Goal: Task Accomplishment & Management: Use online tool/utility

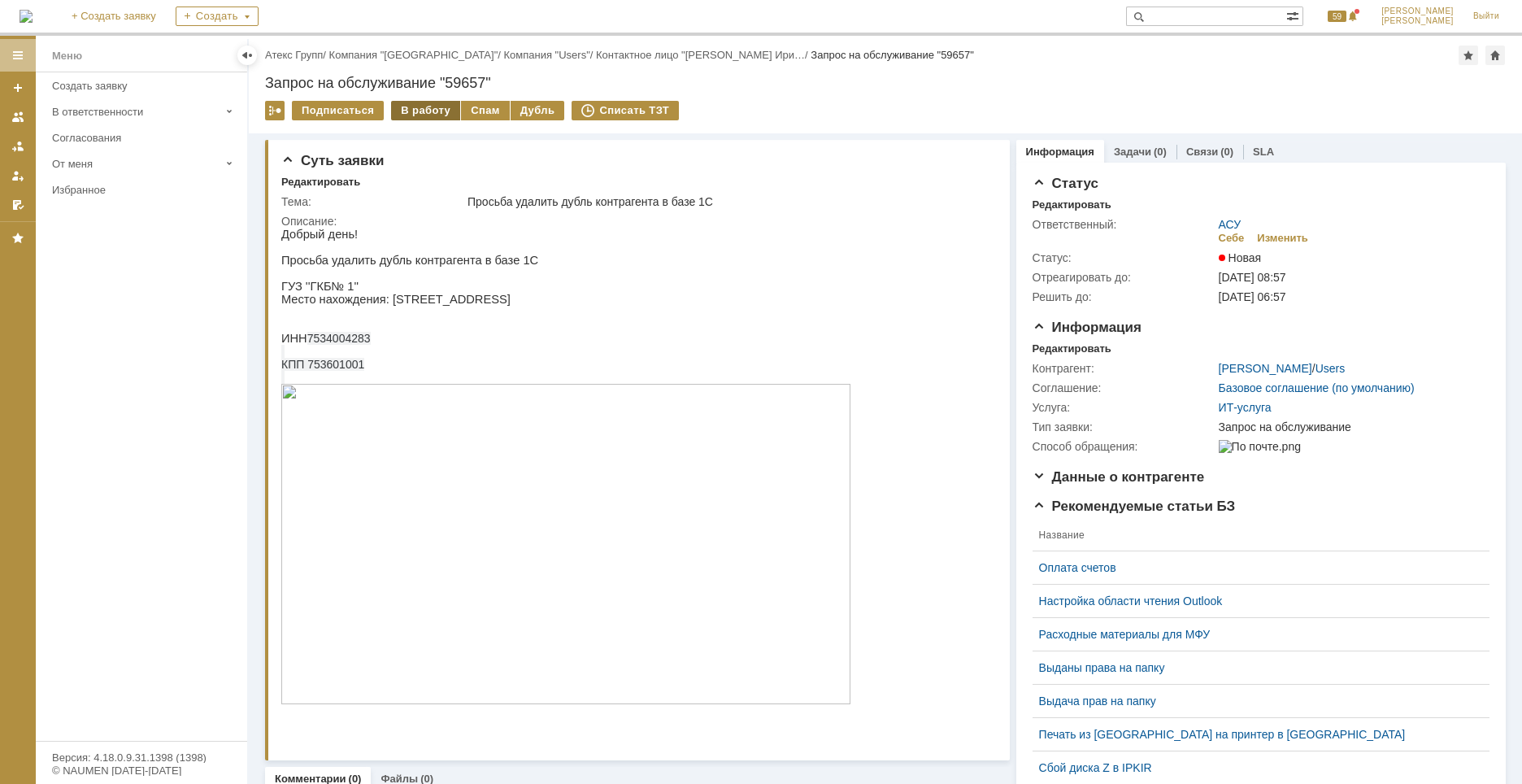
click at [423, 112] on div "В работу" at bounding box center [425, 111] width 69 height 20
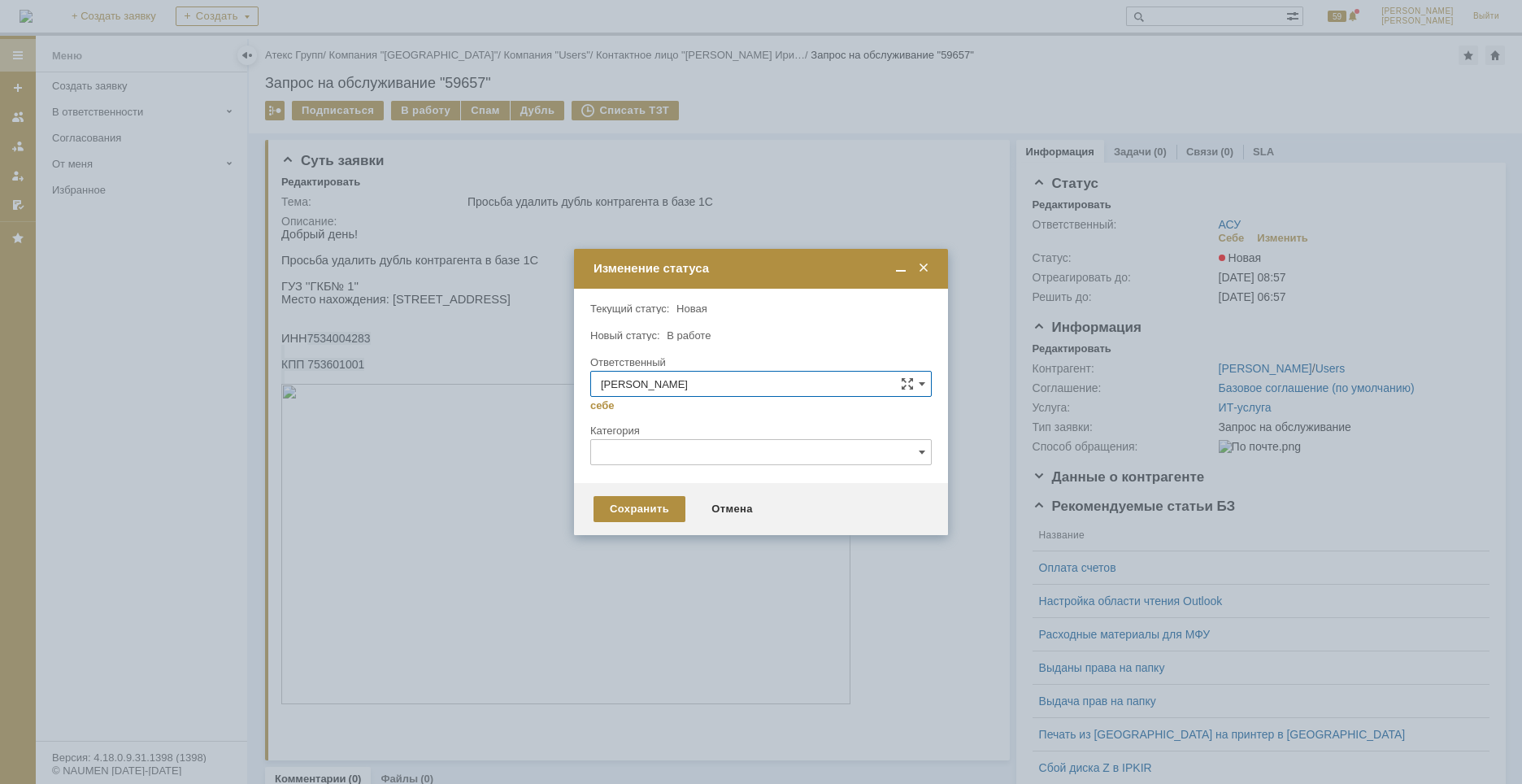
click at [709, 380] on input "[PERSON_NAME]" at bounding box center [761, 384] width 342 height 26
click at [751, 340] on div "Новый статус: В работе" at bounding box center [759, 335] width 338 height 11
type input "[PERSON_NAME]"
click at [657, 451] on input "text" at bounding box center [761, 452] width 342 height 26
click at [628, 512] on span "1С" at bounding box center [761, 509] width 320 height 13
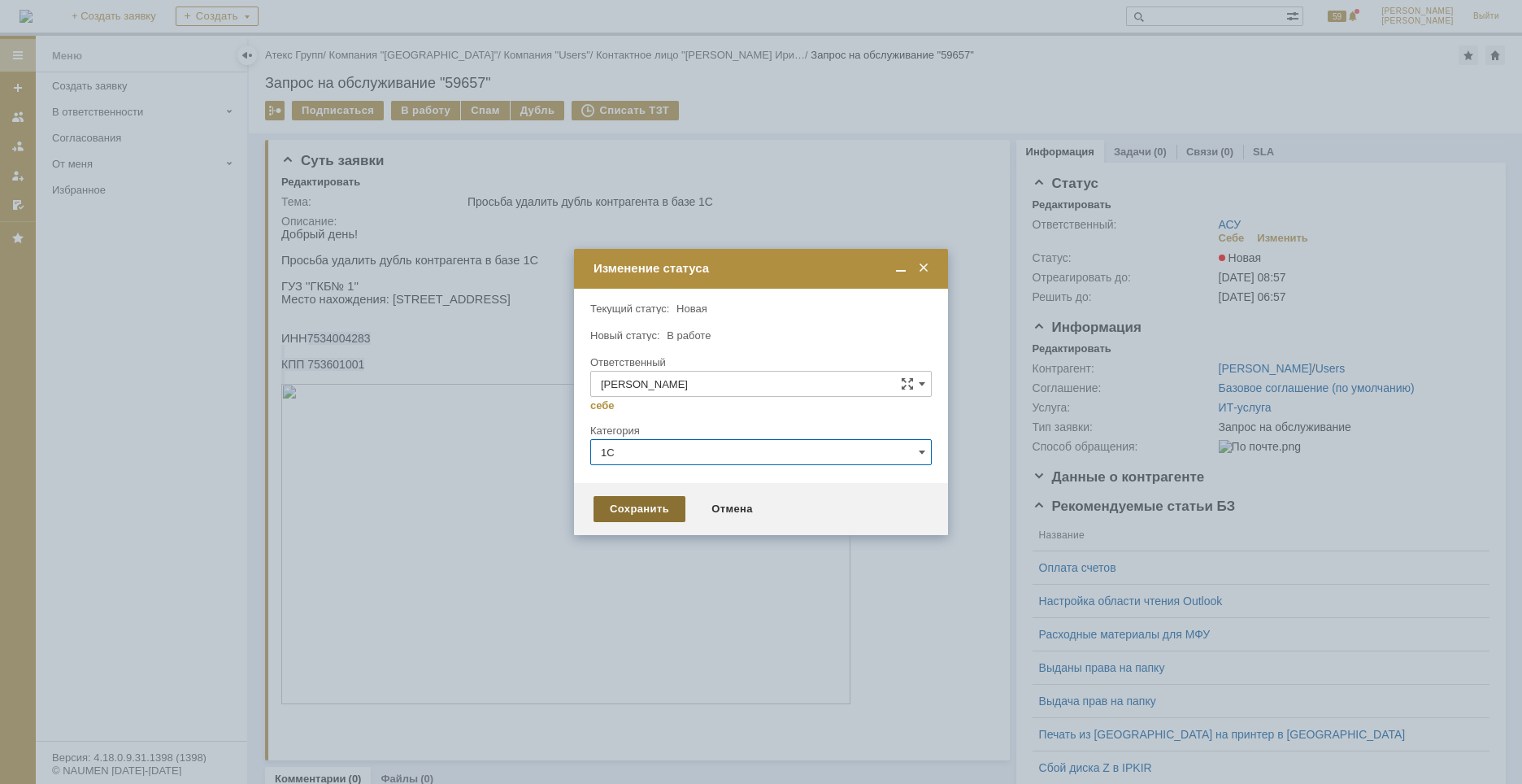
type input "1С"
click at [629, 509] on div "Сохранить" at bounding box center [640, 509] width 92 height 26
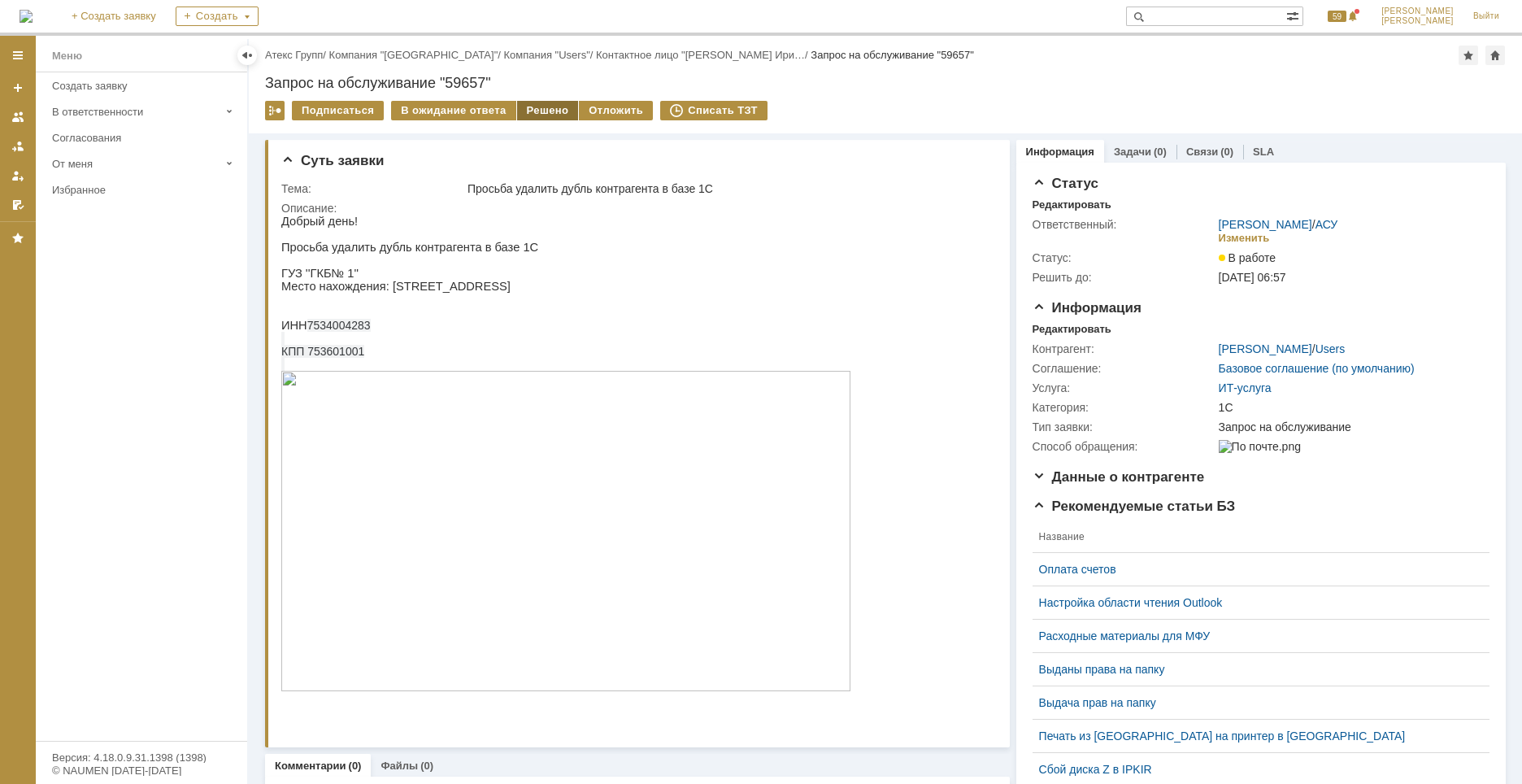
click at [538, 113] on div "Решено" at bounding box center [548, 111] width 62 height 20
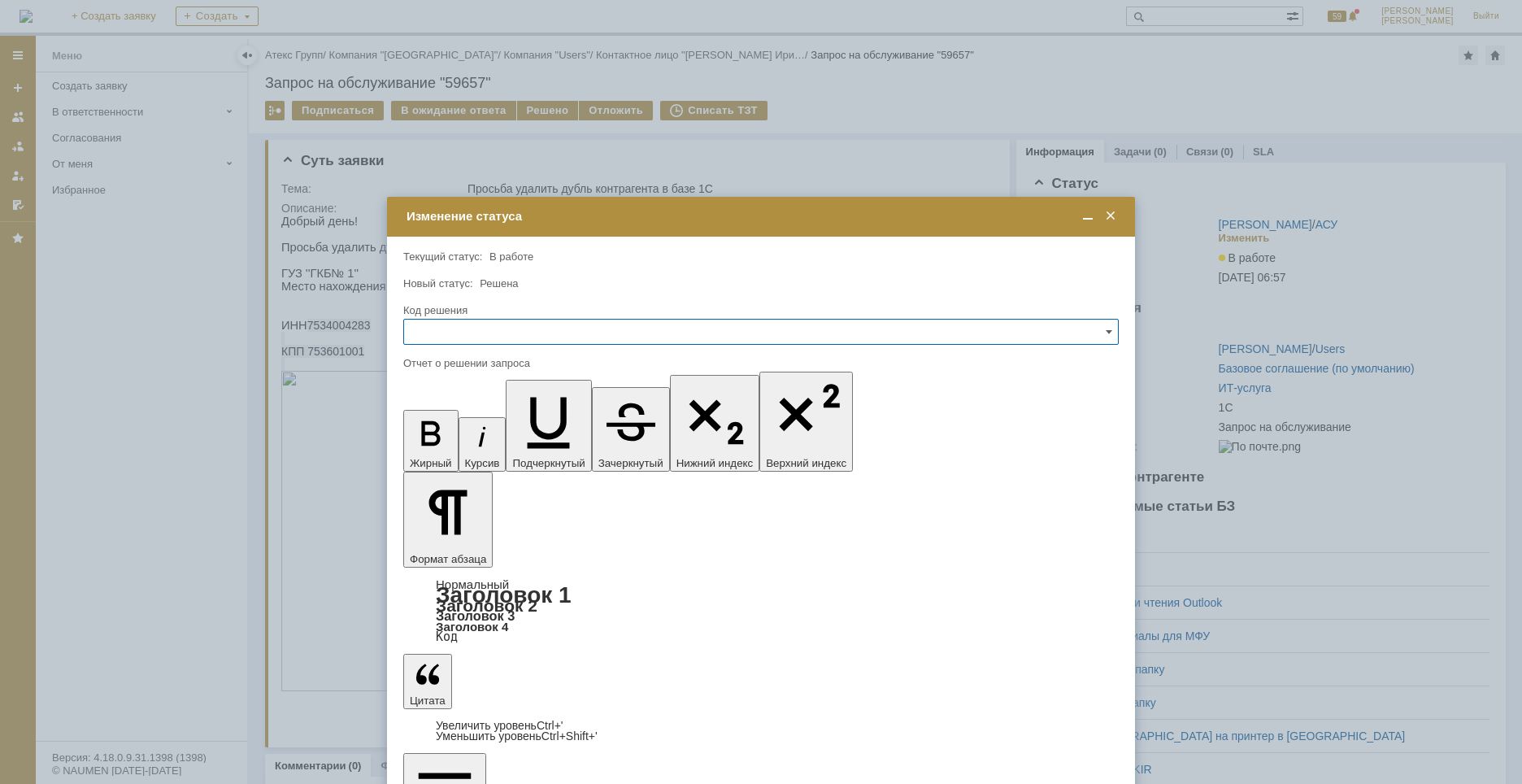
click at [423, 327] on input "text" at bounding box center [761, 332] width 716 height 26
click at [442, 440] on span "Решено" at bounding box center [761, 442] width 695 height 13
type input "Решено"
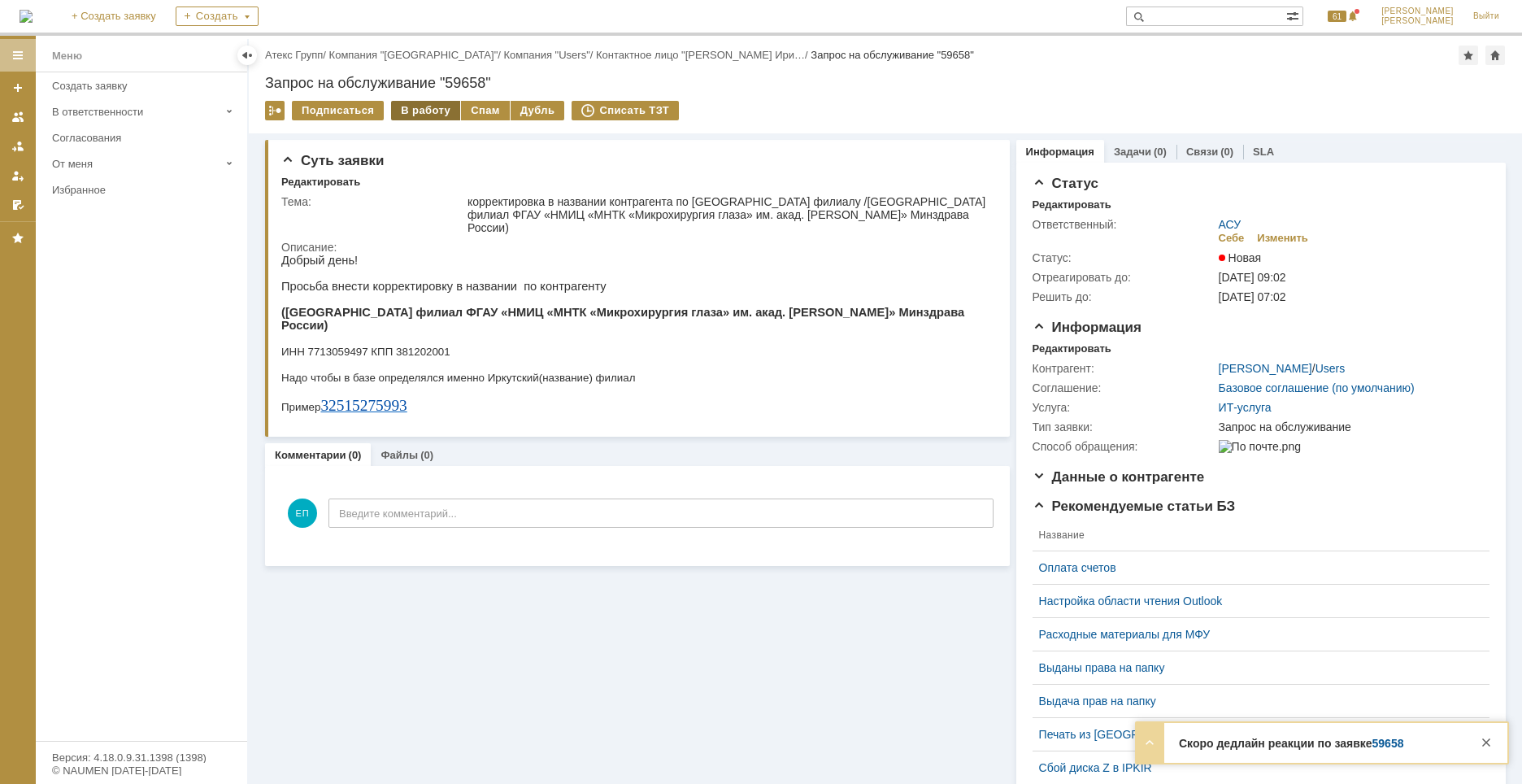
click at [410, 110] on div "В работу" at bounding box center [425, 111] width 69 height 20
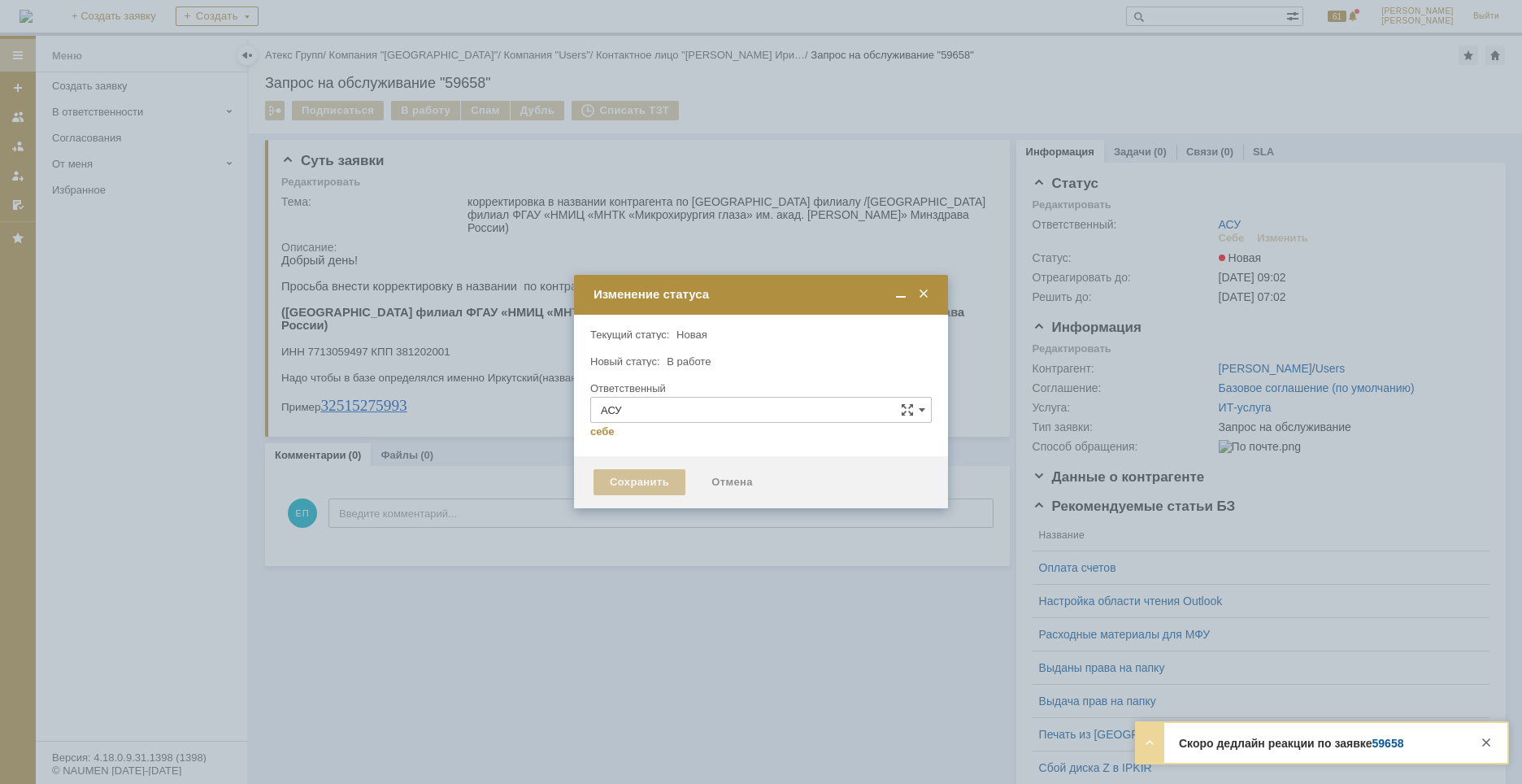
type input "[PERSON_NAME]"
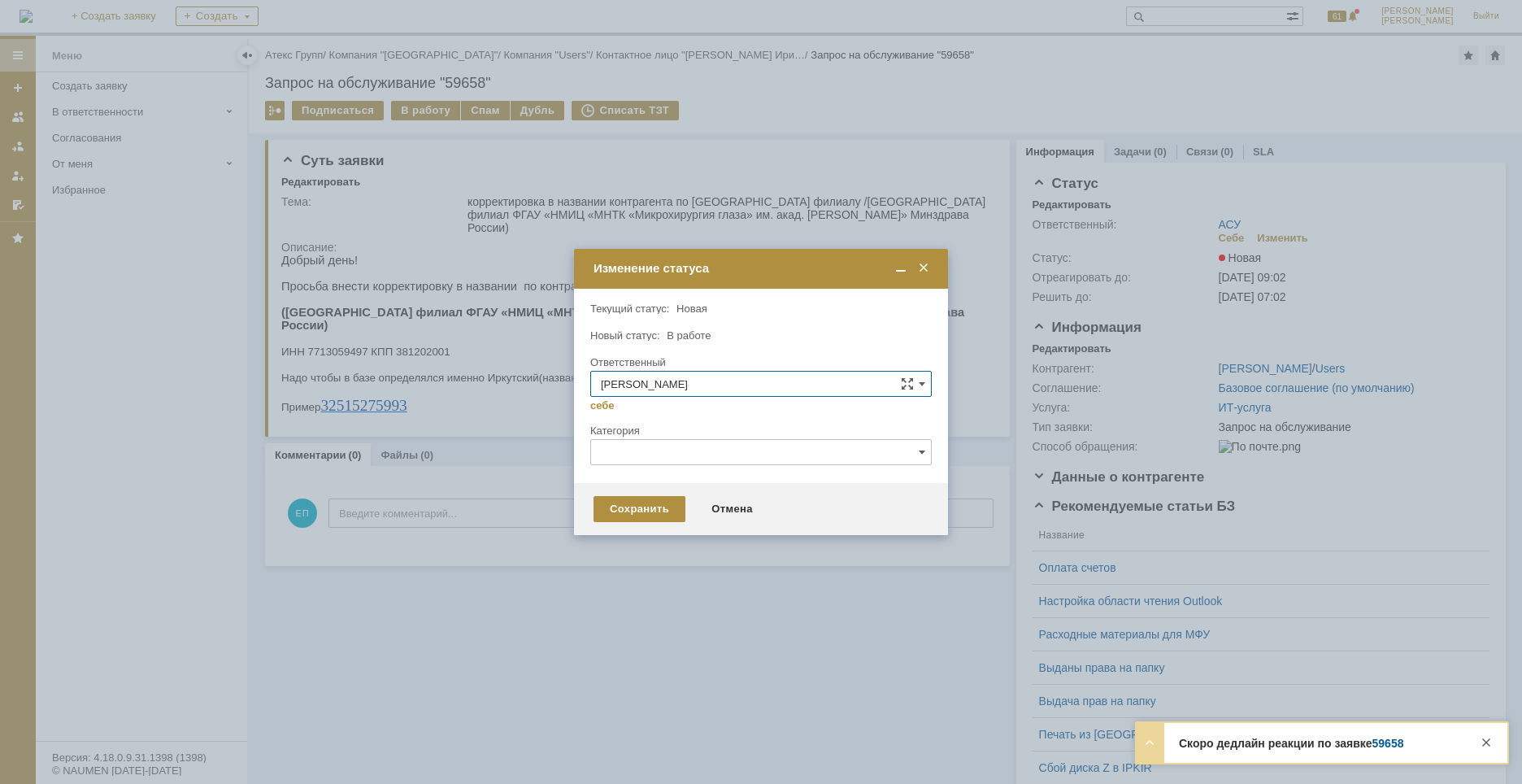
click at [674, 450] on input "text" at bounding box center [761, 452] width 342 height 26
click at [628, 506] on span "1С" at bounding box center [761, 509] width 320 height 13
click at [628, 506] on div "Сохранить" at bounding box center [640, 509] width 92 height 26
type input "1С"
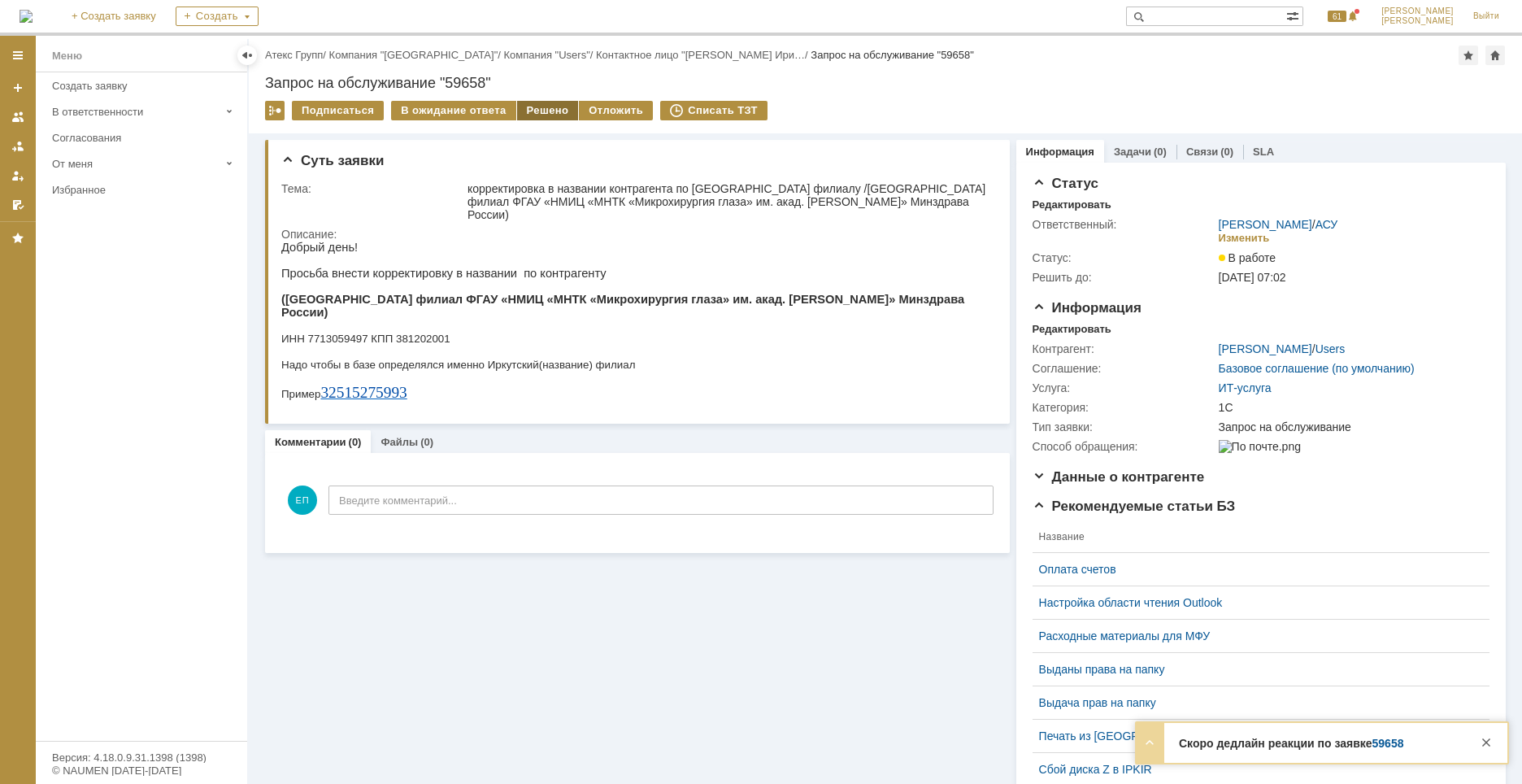
click at [522, 105] on div "Решено" at bounding box center [548, 111] width 62 height 20
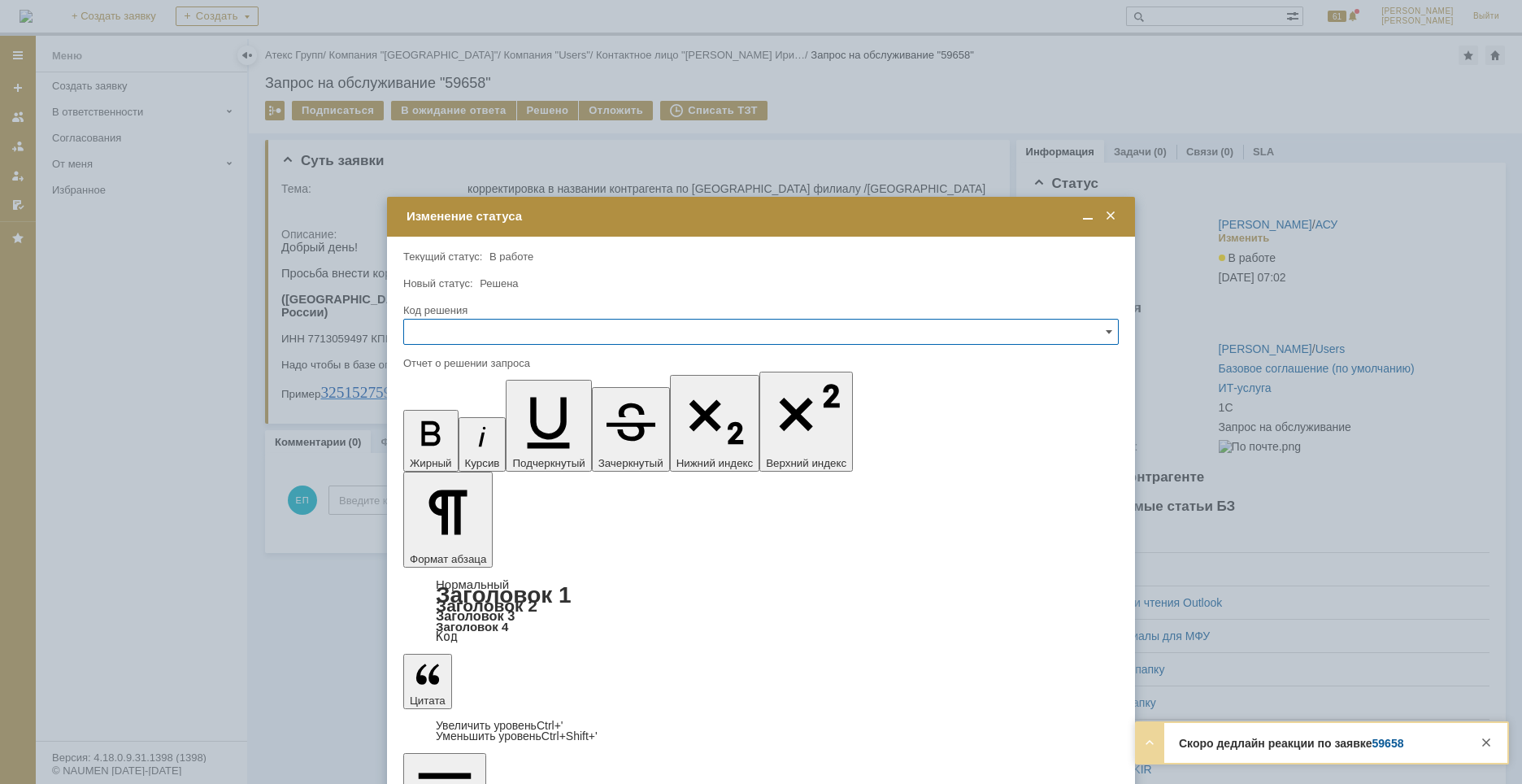
click at [508, 324] on input "text" at bounding box center [761, 332] width 716 height 26
click at [448, 440] on span "Решено" at bounding box center [761, 442] width 695 height 13
type input "Решено"
